Goal: Check status: Check status

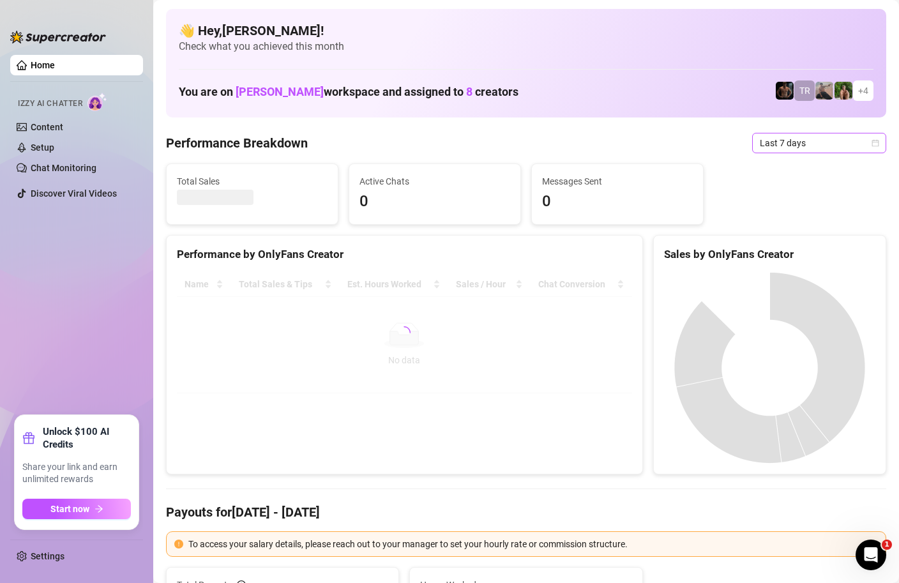
click at [877, 141] on icon "calendar" at bounding box center [876, 143] width 8 height 8
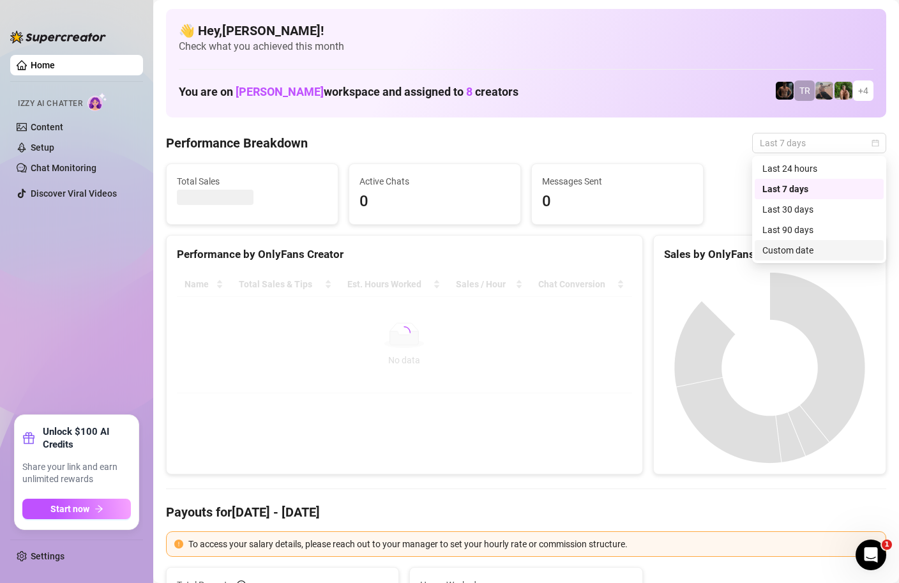
click at [784, 249] on div "Custom date" at bounding box center [819, 250] width 114 height 14
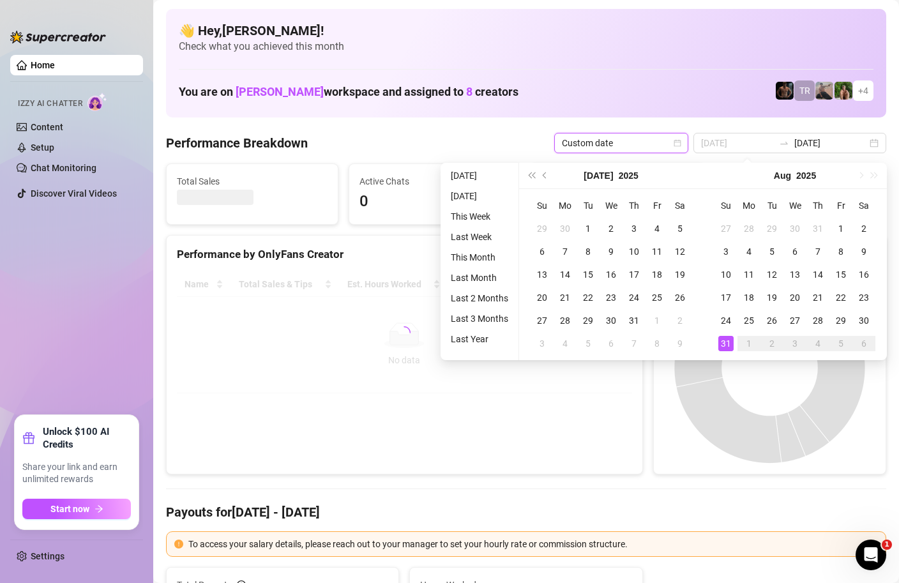
click at [729, 339] on div "31" at bounding box center [725, 343] width 15 height 15
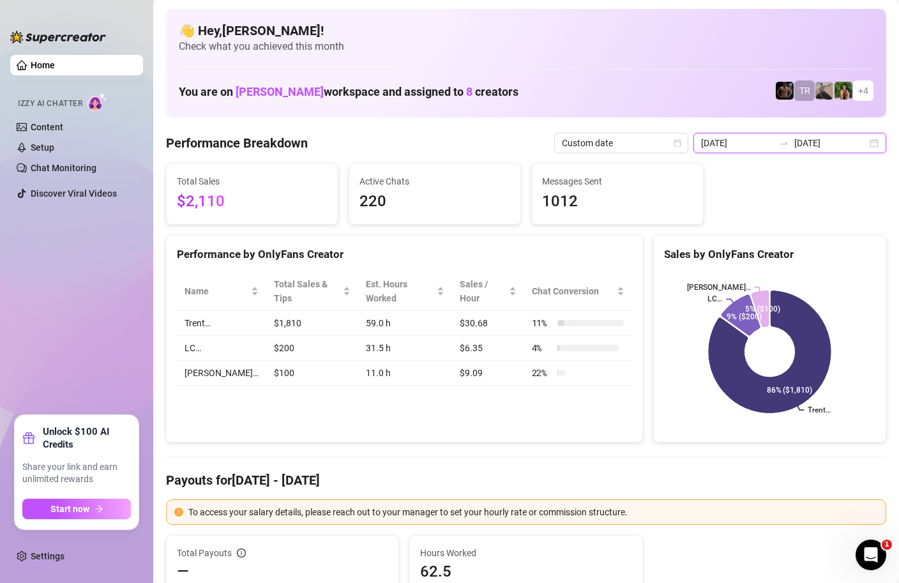
click at [766, 140] on input "[DATE]" at bounding box center [737, 143] width 73 height 14
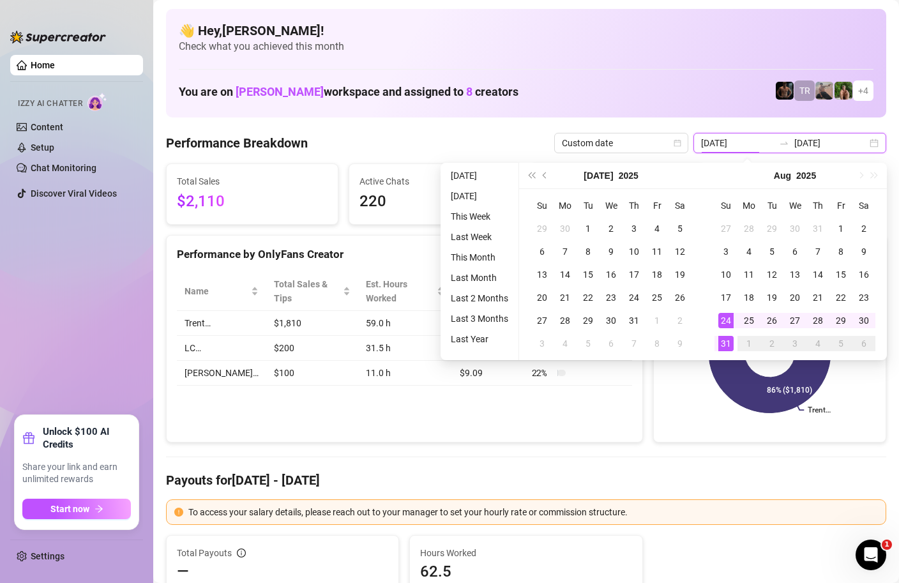
type input "[DATE]"
click at [728, 344] on div "31" at bounding box center [725, 343] width 15 height 15
type input "[DATE]"
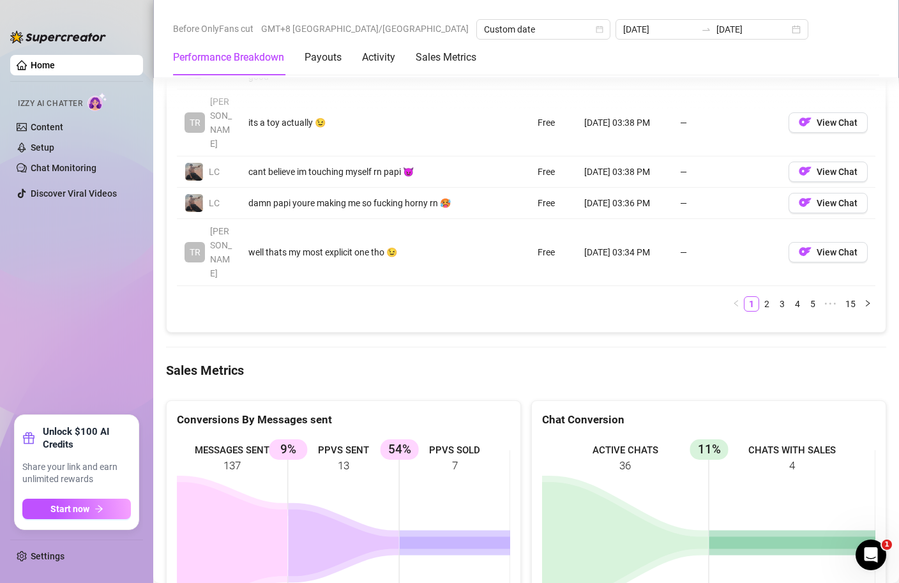
scroll to position [1969, 0]
